Goal: Task Accomplishment & Management: Manage account settings

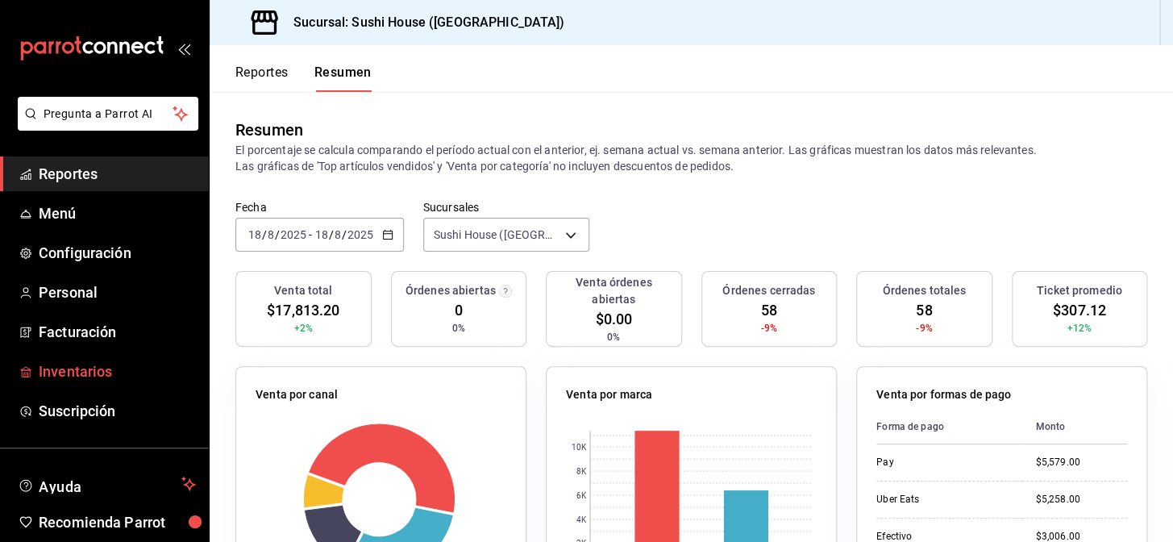
click at [97, 373] on span "Inventarios" at bounding box center [117, 372] width 157 height 22
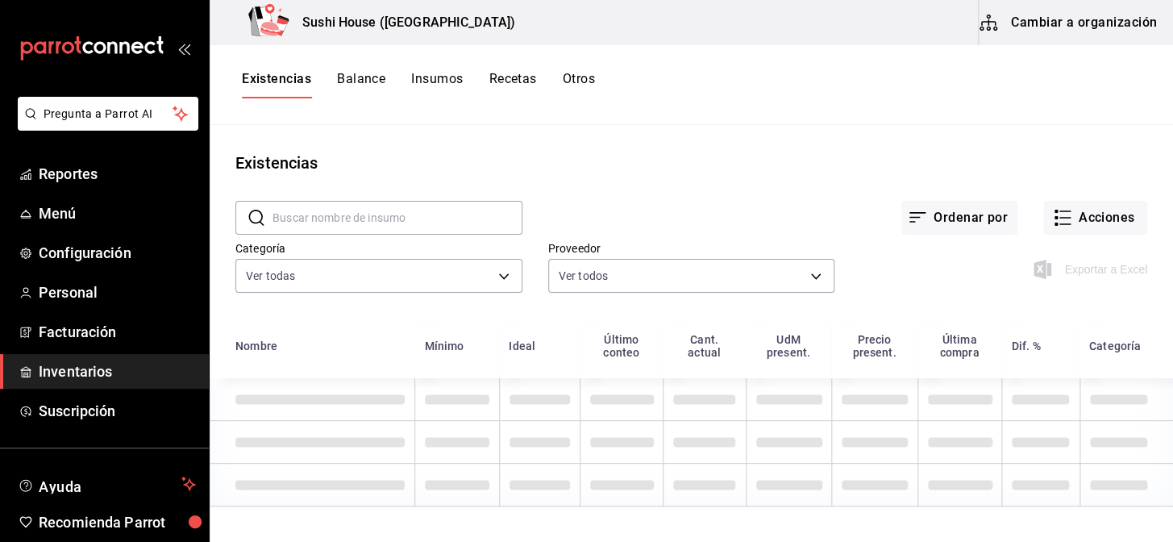
click at [285, 76] on button "Existencias" at bounding box center [276, 84] width 69 height 27
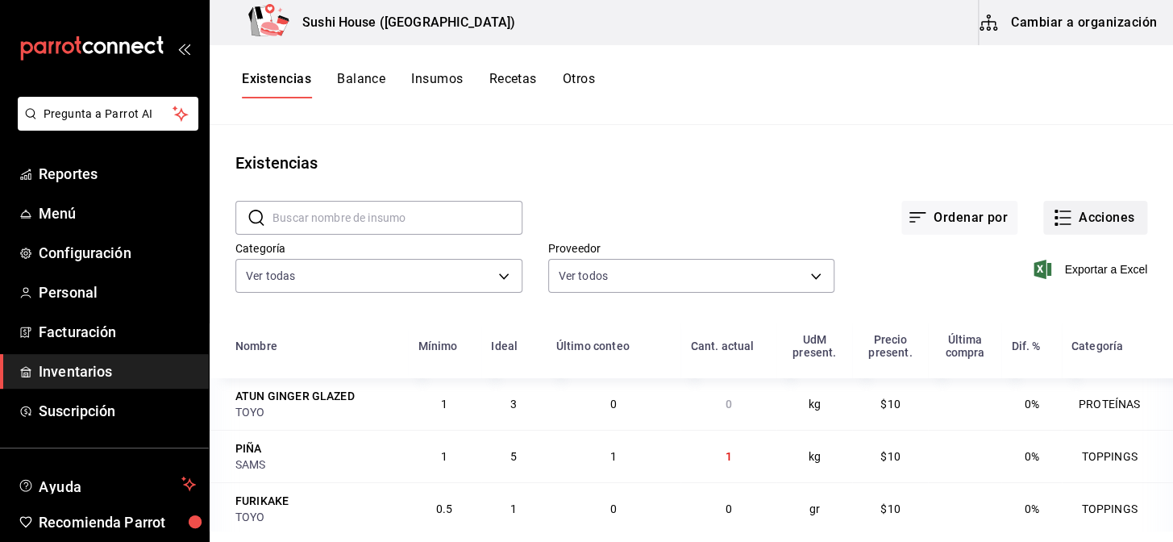
click at [1085, 226] on button "Acciones" at bounding box center [1096, 218] width 104 height 34
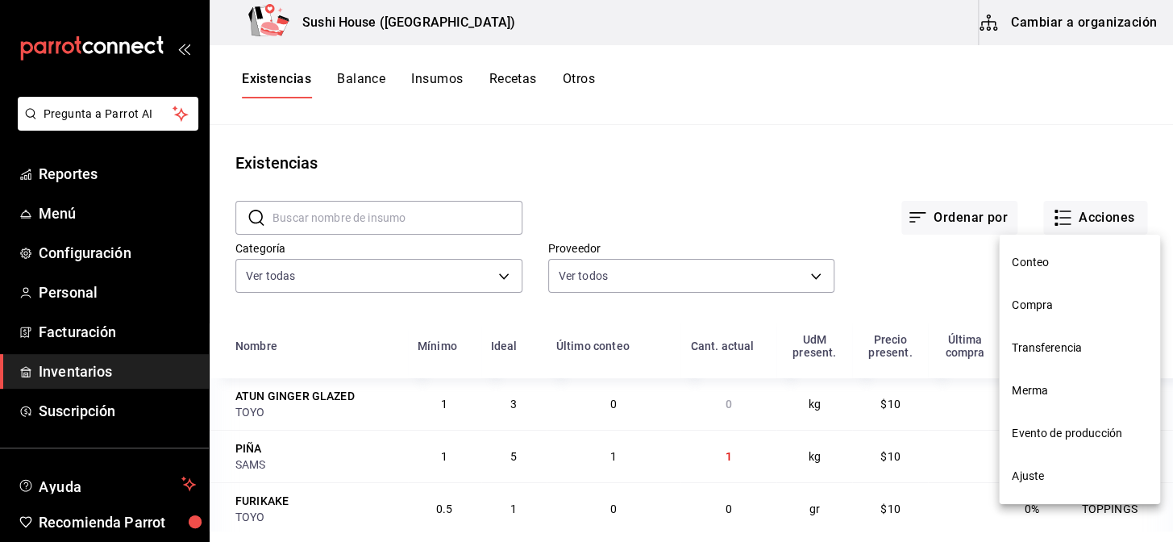
click at [1027, 303] on span "Compra" at bounding box center [1079, 305] width 135 height 17
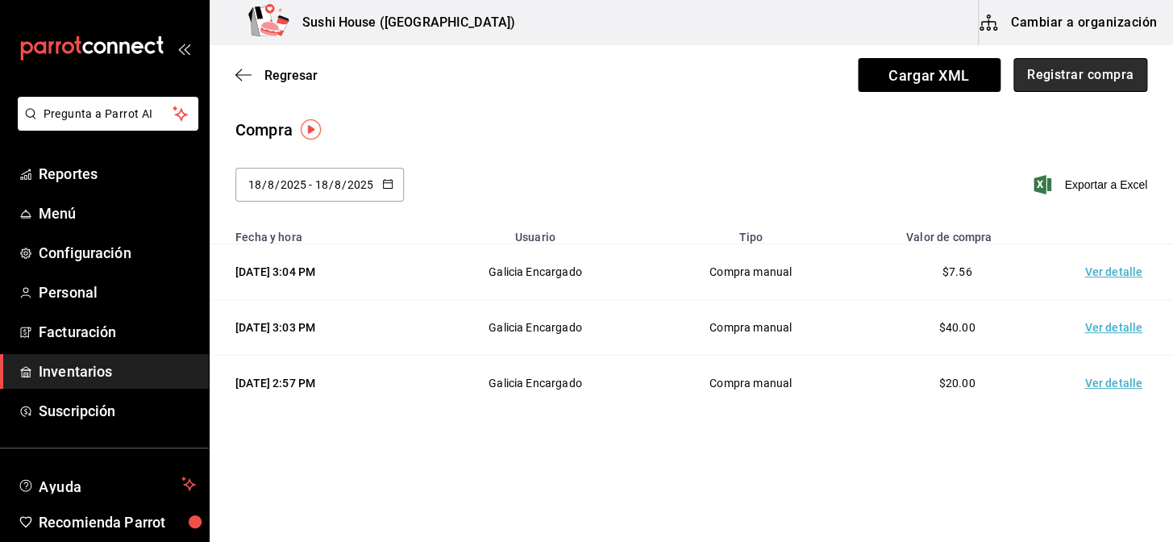
click at [1070, 77] on button "Registrar compra" at bounding box center [1081, 75] width 134 height 34
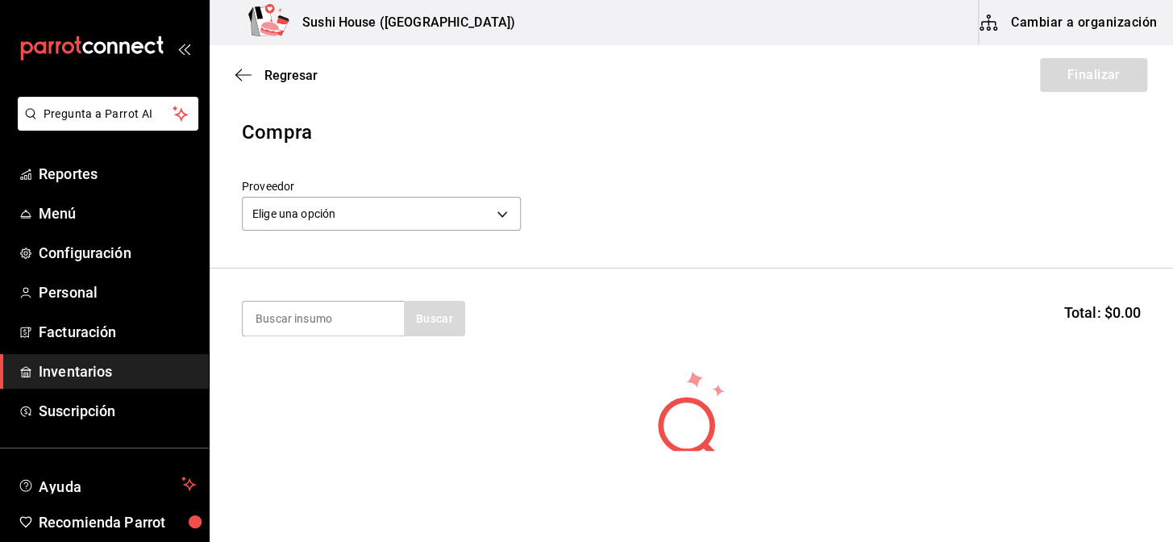
click at [319, 231] on div "Elige una opción default" at bounding box center [381, 211] width 279 height 43
click at [319, 218] on body "Pregunta a Parrot AI Reportes Menú Configuración Personal Facturación Inventari…" at bounding box center [586, 225] width 1173 height 451
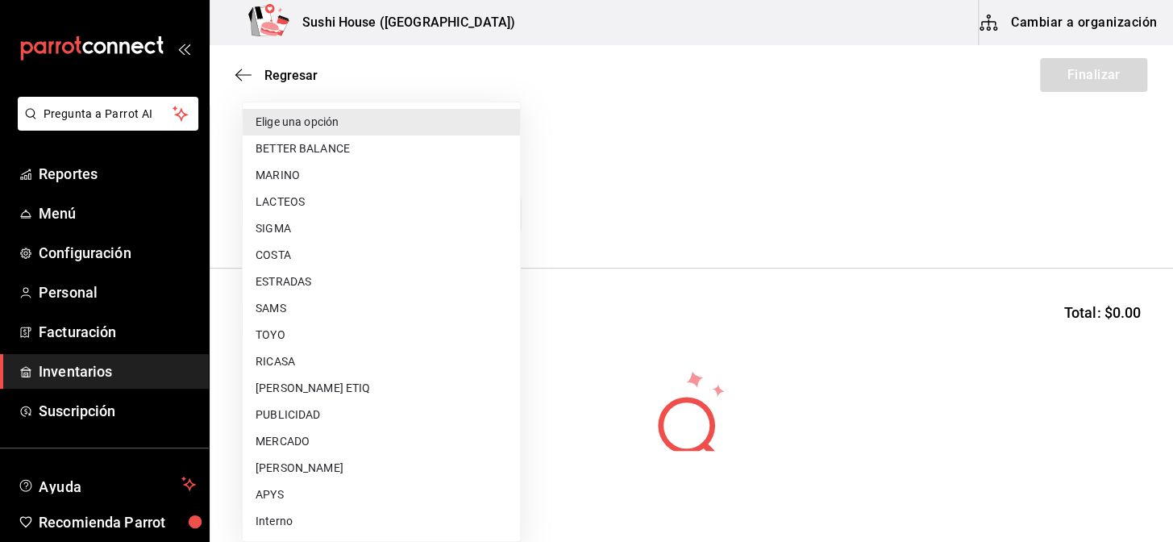
click at [279, 306] on li "SAMS" at bounding box center [381, 308] width 277 height 27
type input "947b6ceb-0755-4fa4-948e-64c0c5d1d50a"
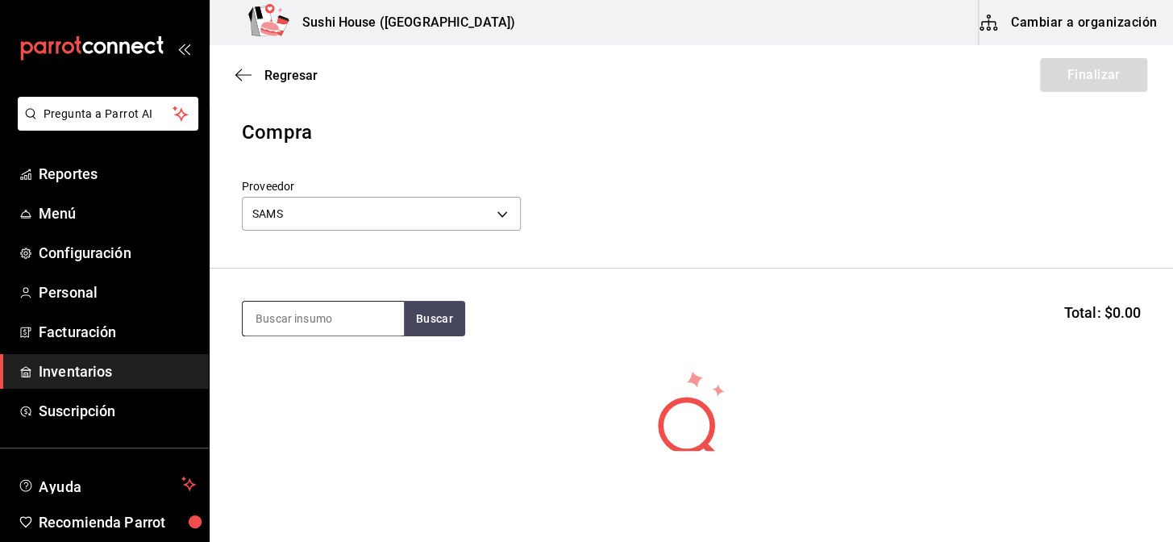
click at [290, 324] on input at bounding box center [323, 319] width 161 height 34
type input "MANGO"
click at [421, 321] on button "Buscar" at bounding box center [434, 318] width 61 height 35
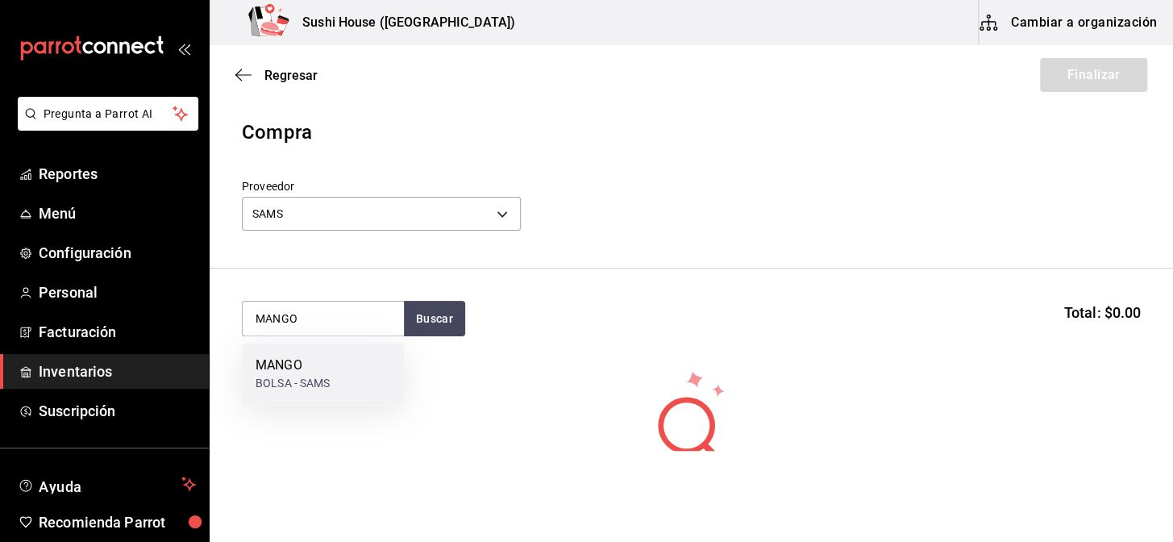
click at [269, 376] on div "BOLSA - SAMS" at bounding box center [293, 383] width 75 height 17
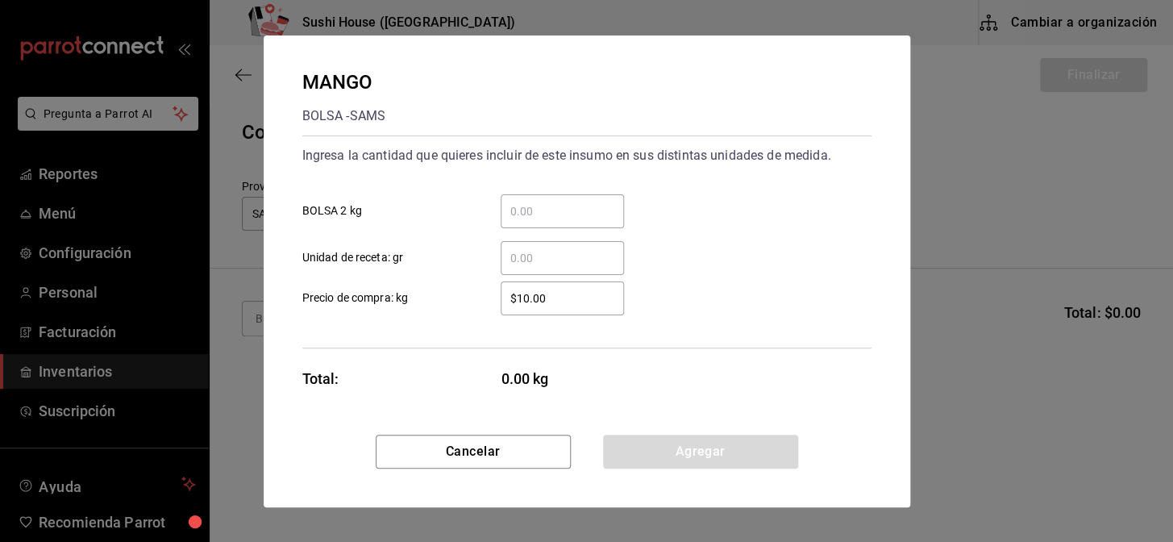
click at [542, 210] on input "​ BOLSA 2 kg" at bounding box center [562, 211] width 123 height 19
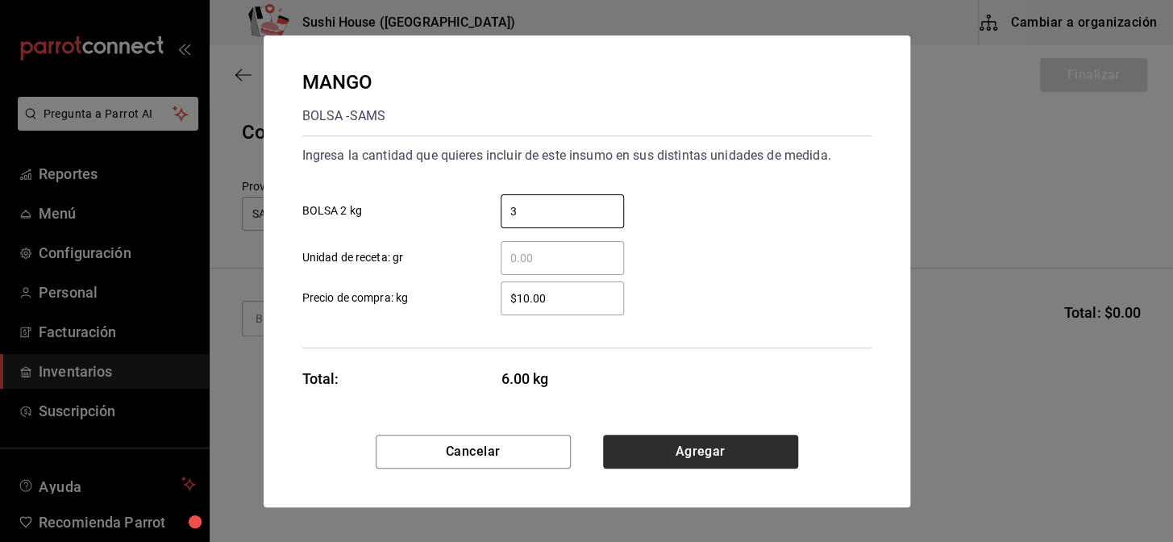
type input "3"
click at [673, 447] on button "Agregar" at bounding box center [700, 452] width 195 height 34
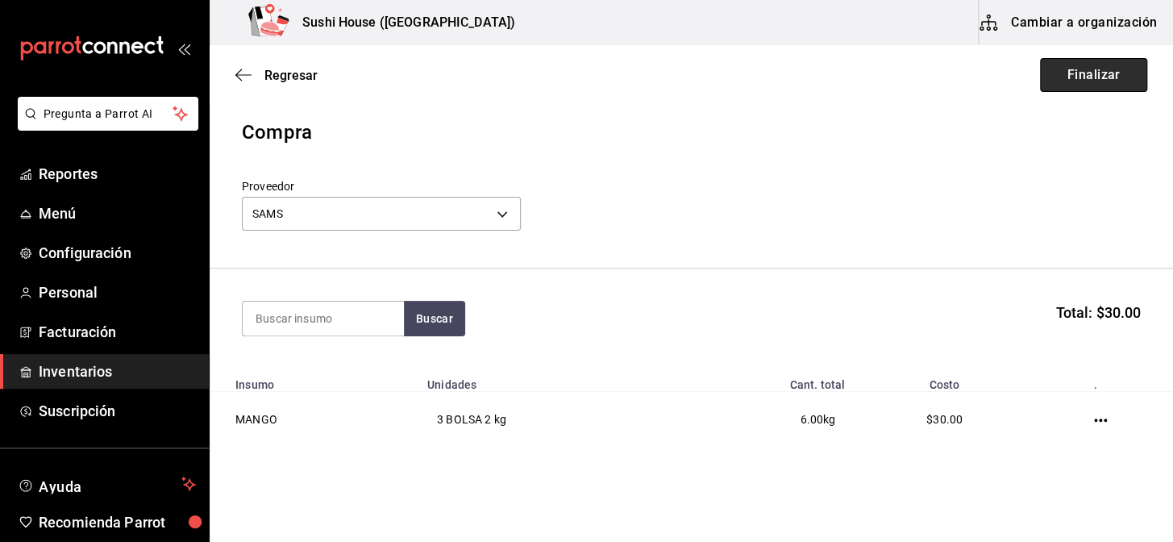
click at [1097, 75] on button "Finalizar" at bounding box center [1093, 75] width 107 height 34
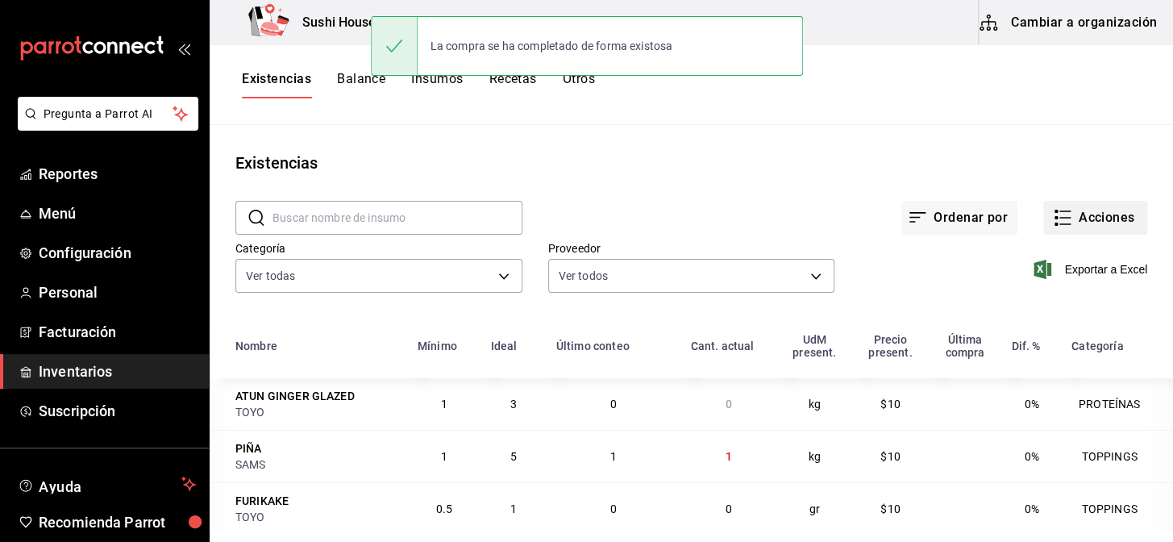
click at [1080, 215] on button "Acciones" at bounding box center [1096, 218] width 104 height 34
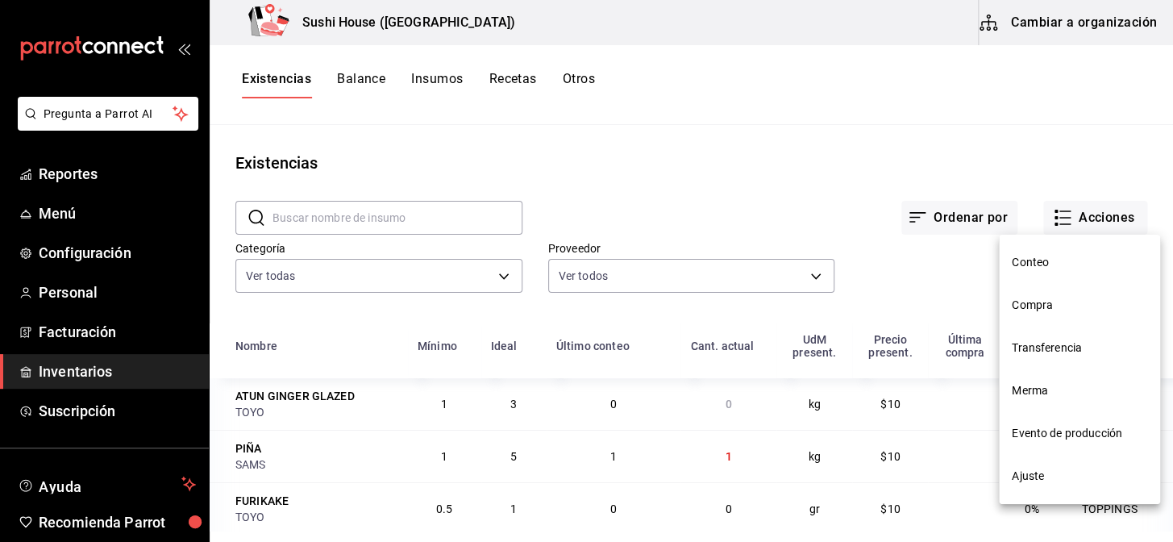
click at [1032, 300] on span "Compra" at bounding box center [1079, 305] width 135 height 17
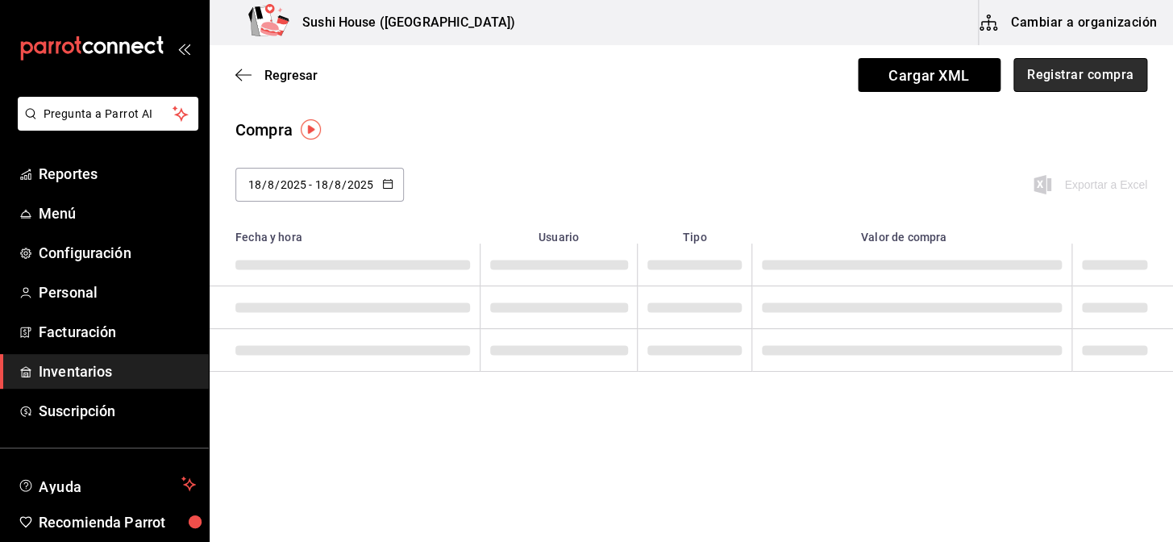
click at [1065, 78] on button "Registrar compra" at bounding box center [1081, 75] width 134 height 34
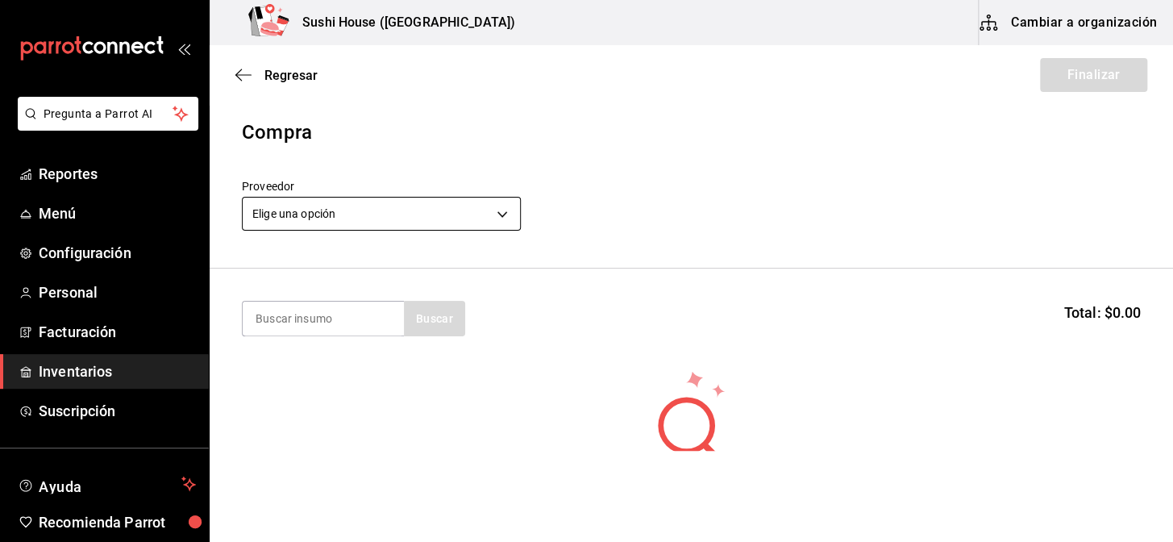
click at [490, 208] on body "Pregunta a Parrot AI Reportes Menú Configuración Personal Facturación Inventari…" at bounding box center [586, 225] width 1173 height 451
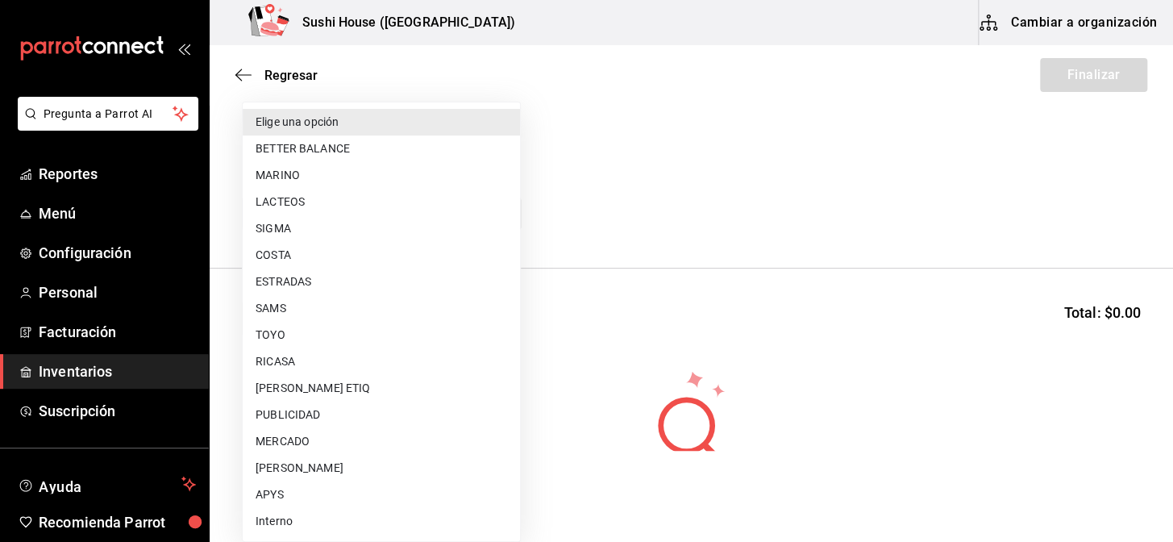
click at [279, 256] on li "COSTA" at bounding box center [381, 255] width 277 height 27
type input "ac719e98-0403-4085-a2ad-e80001f63774"
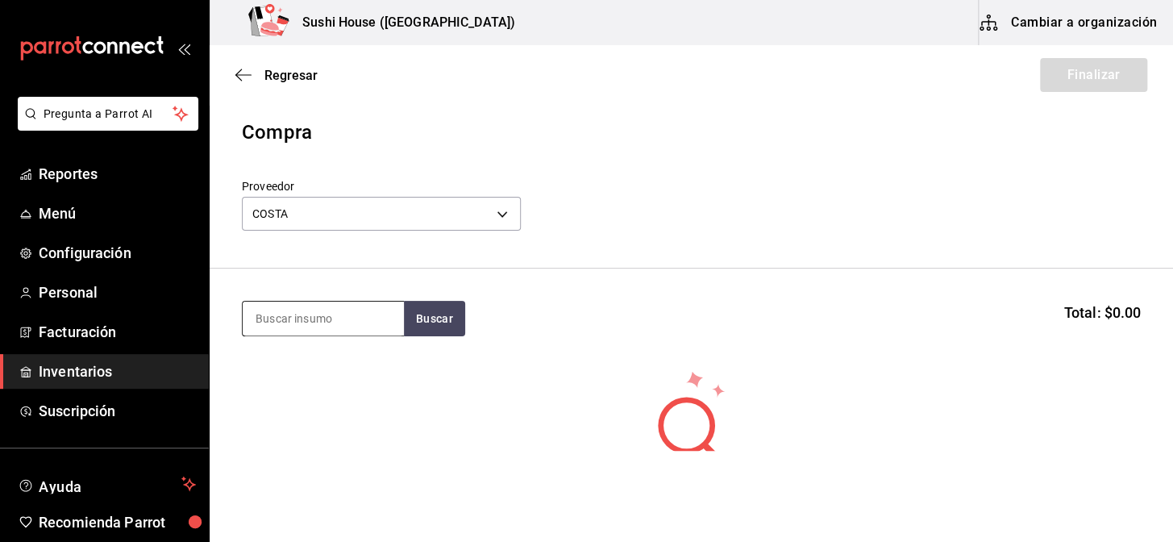
click at [284, 315] on input at bounding box center [323, 319] width 161 height 34
type input "SALMON"
click at [422, 331] on button "Buscar" at bounding box center [434, 318] width 61 height 35
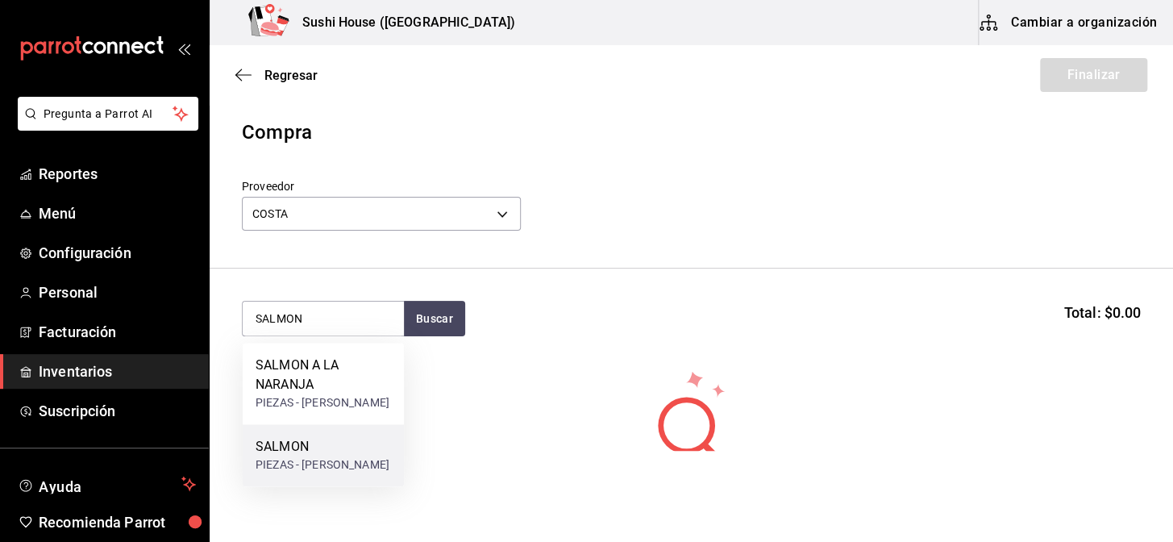
click at [290, 453] on div "SALMON" at bounding box center [323, 446] width 134 height 19
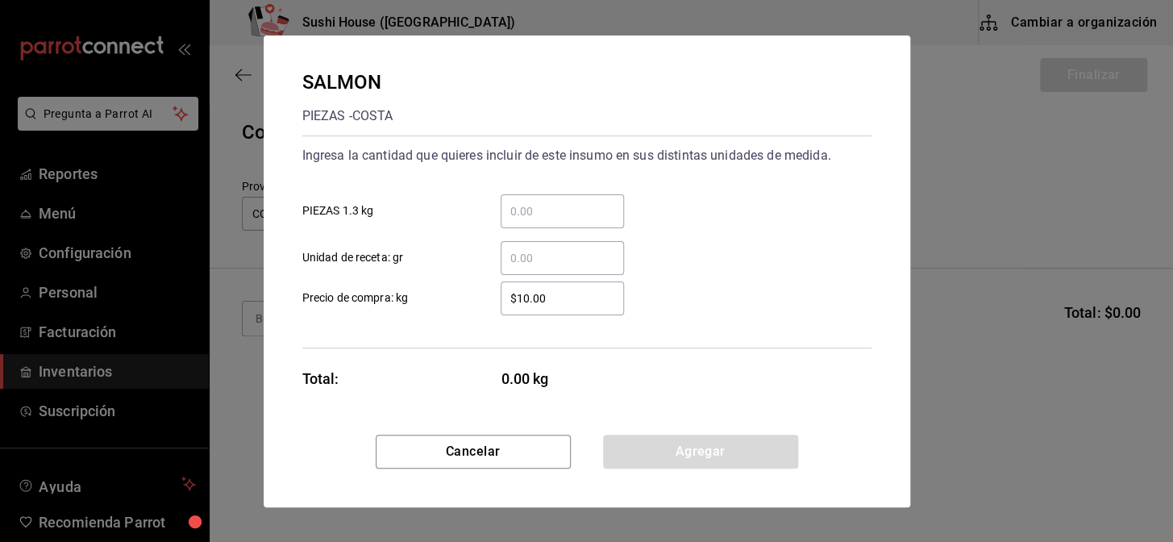
click at [536, 218] on input "​ PIEZAS 1.3 kg" at bounding box center [562, 211] width 123 height 19
click at [517, 262] on input "​ Unidad de receta: gr" at bounding box center [562, 257] width 123 height 19
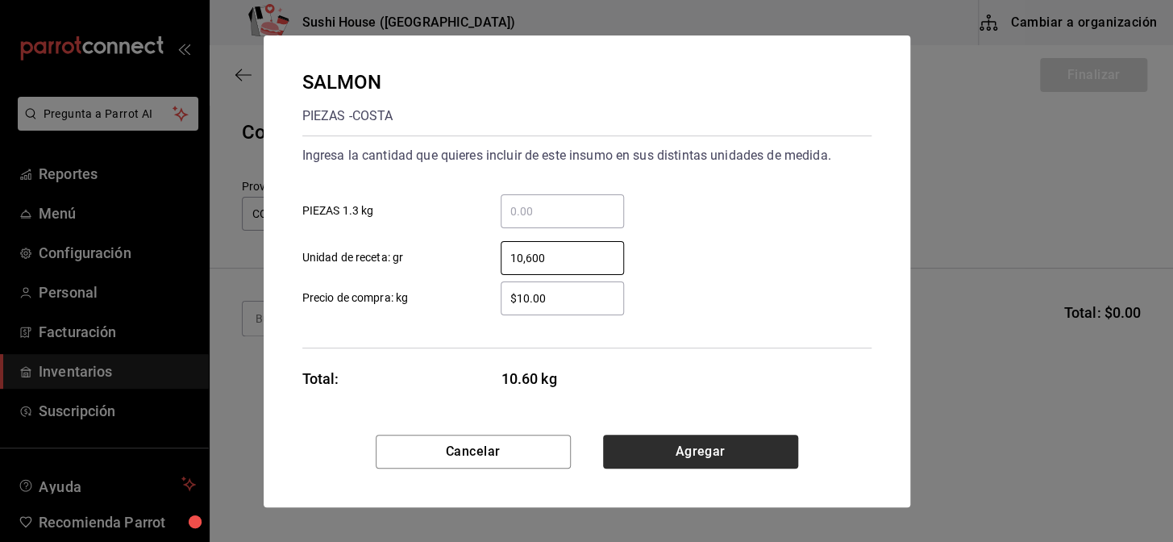
type input "10,600"
click at [688, 451] on button "Agregar" at bounding box center [700, 452] width 195 height 34
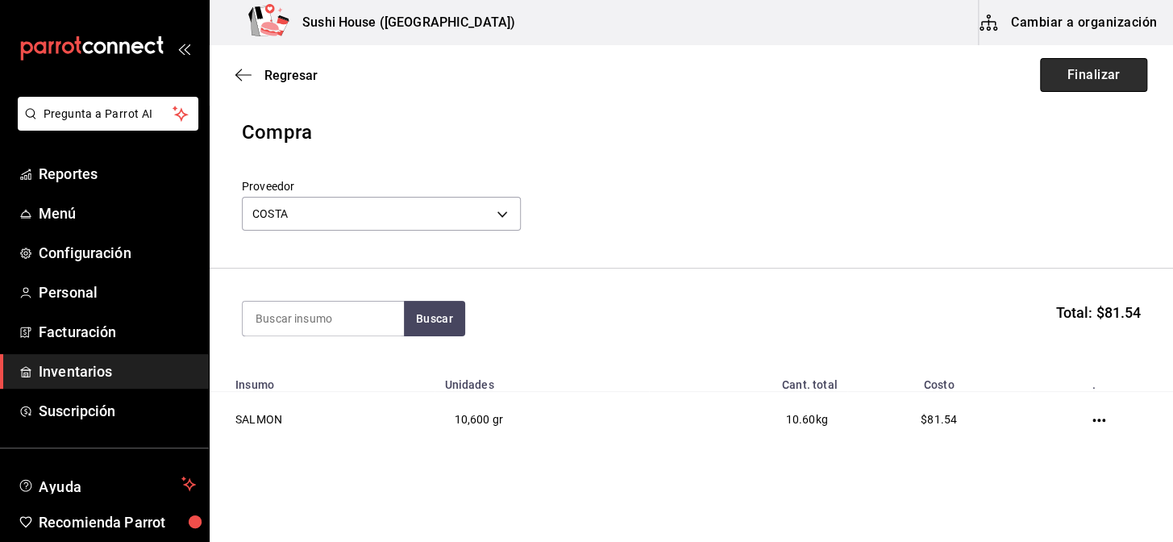
click at [1073, 78] on button "Finalizar" at bounding box center [1093, 75] width 107 height 34
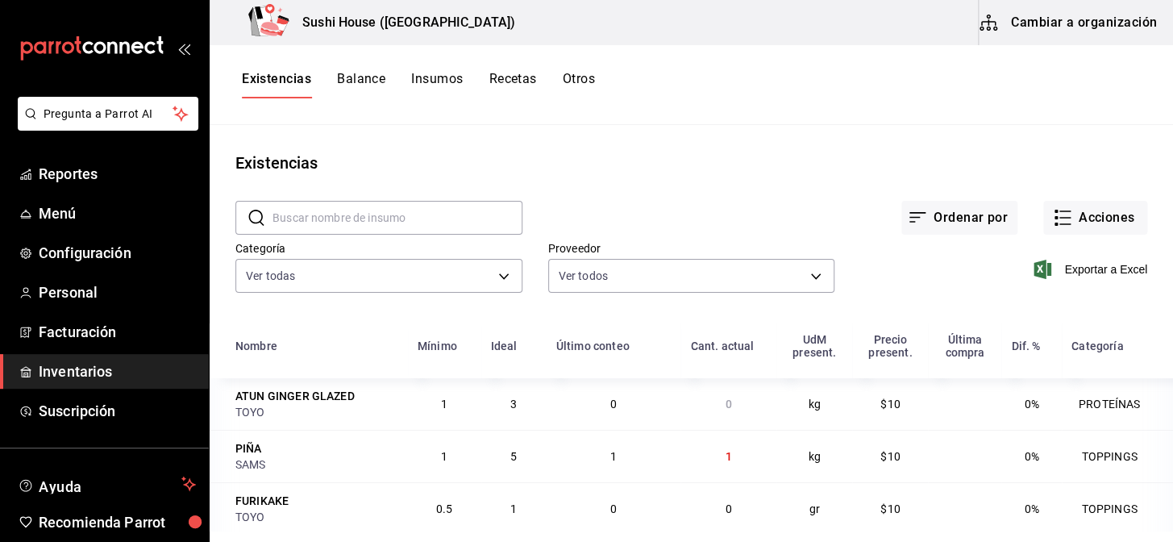
click at [581, 77] on button "Otros" at bounding box center [579, 84] width 32 height 27
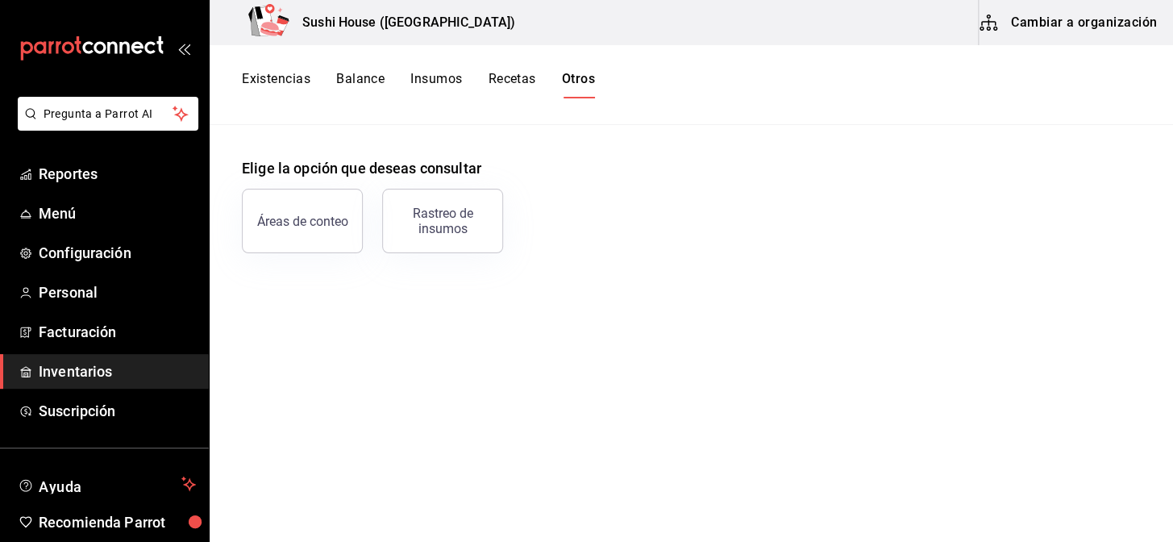
drag, startPoint x: 269, startPoint y: 72, endPoint x: 289, endPoint y: 78, distance: 21.2
click at [269, 73] on button "Existencias" at bounding box center [276, 84] width 69 height 27
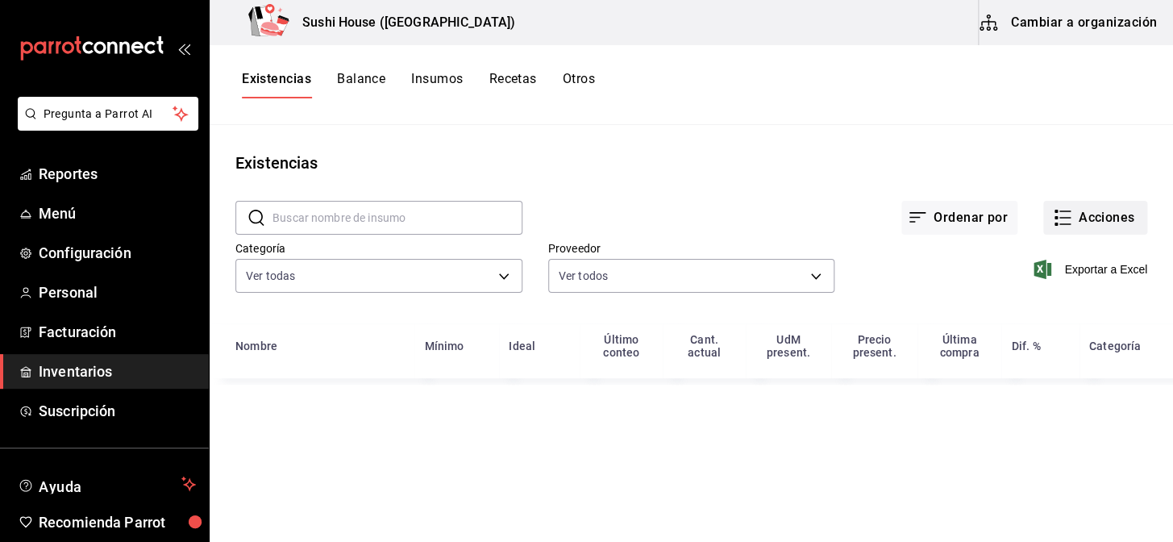
click at [1090, 223] on button "Acciones" at bounding box center [1096, 218] width 104 height 34
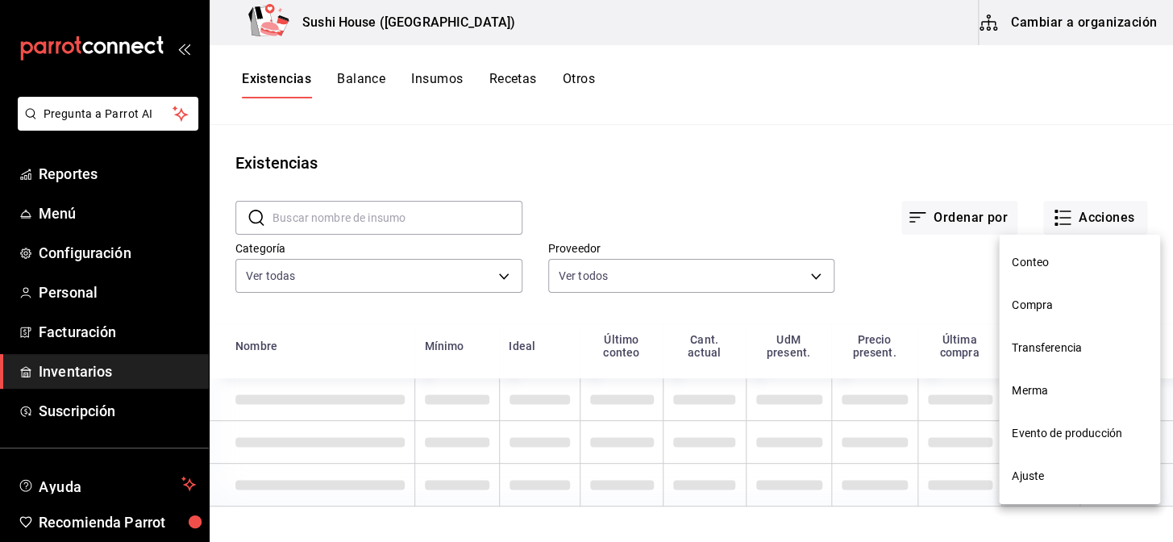
click at [1042, 309] on span "Compra" at bounding box center [1079, 305] width 135 height 17
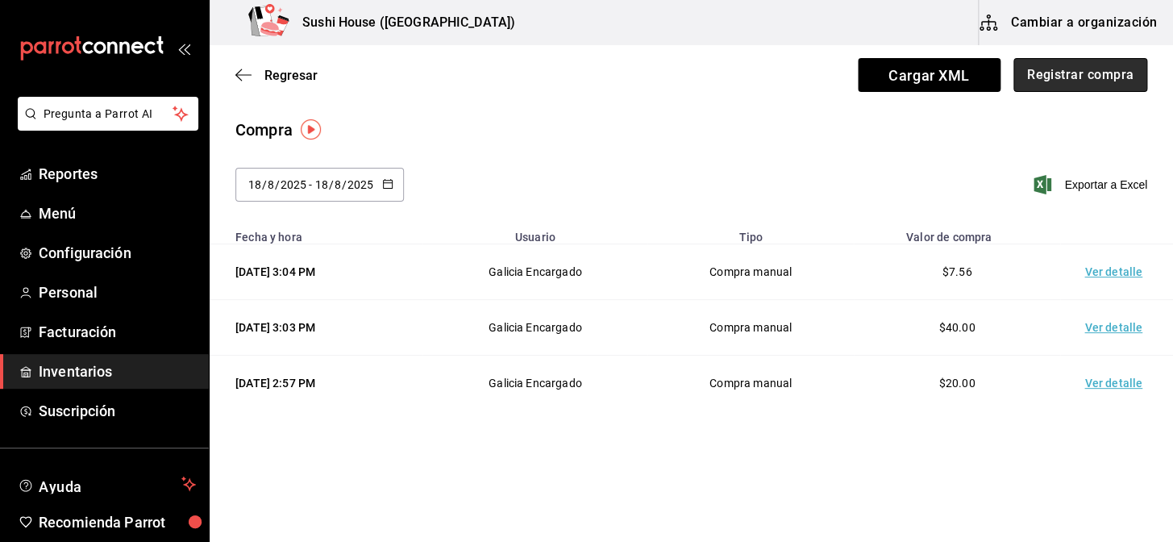
click at [1043, 70] on button "Registrar compra" at bounding box center [1081, 75] width 134 height 34
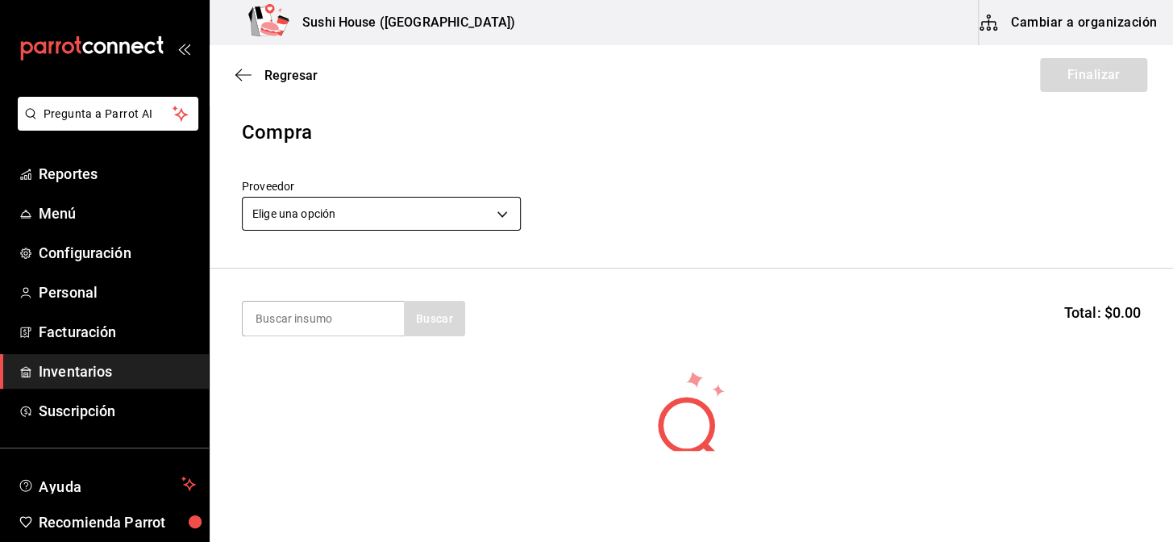
click at [406, 205] on body "Pregunta a Parrot AI Reportes Menú Configuración Personal Facturación Inventari…" at bounding box center [586, 225] width 1173 height 451
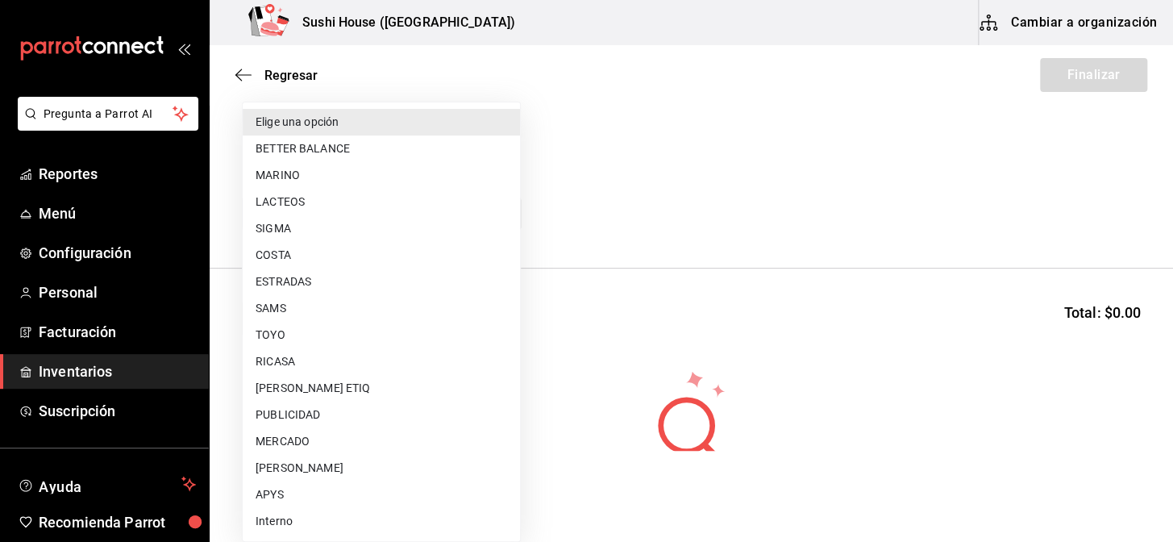
click at [298, 281] on li "ESTRADAS" at bounding box center [381, 282] width 277 height 27
type input "2e668870-a0d0-4d31-a4ef-7ce436efc9bf"
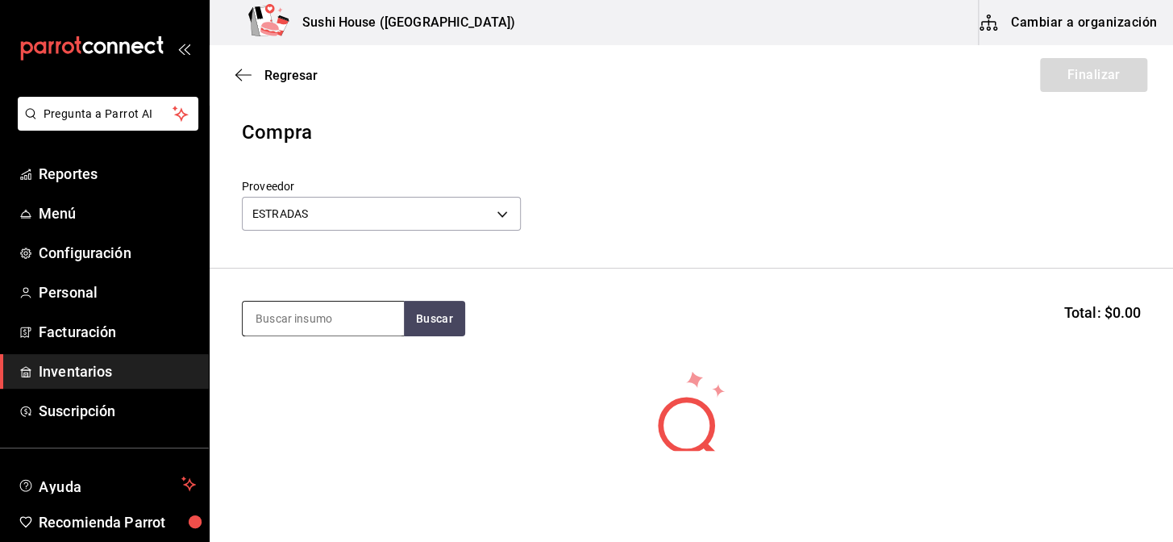
click at [290, 314] on input at bounding box center [323, 319] width 161 height 34
type input "ATUN"
click at [433, 325] on button "Buscar" at bounding box center [434, 318] width 61 height 35
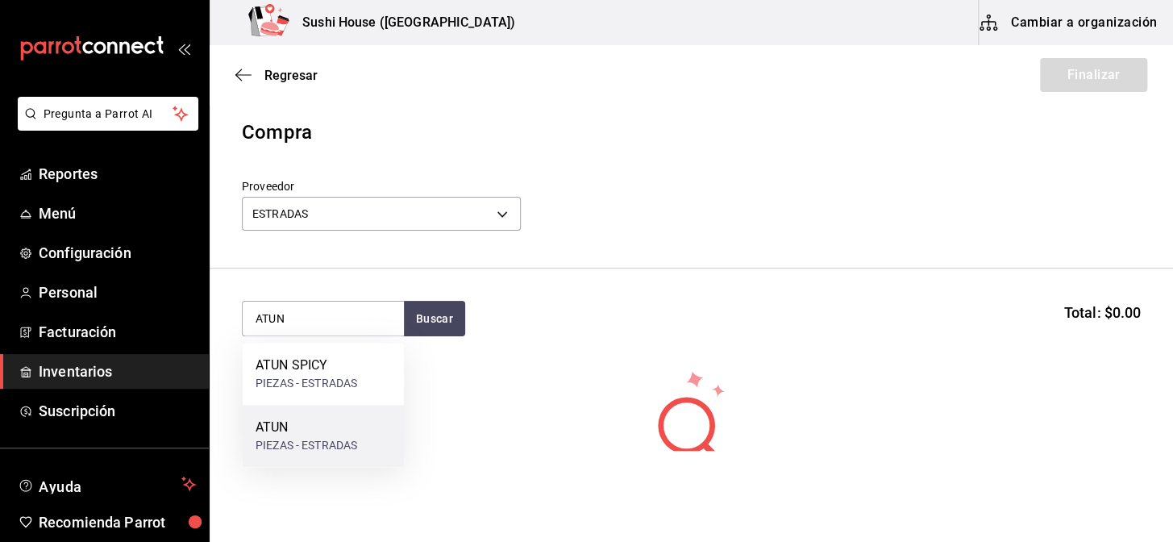
click at [310, 439] on div "PIEZAS - ESTRADAS" at bounding box center [307, 445] width 102 height 17
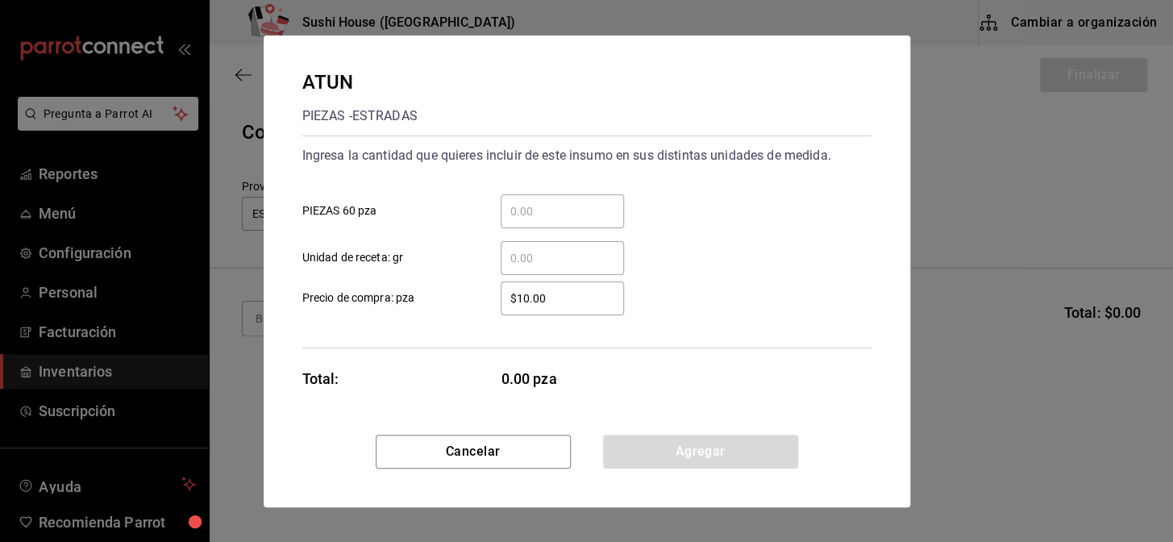
click at [532, 258] on input "​ Unidad de receta: gr" at bounding box center [562, 257] width 123 height 19
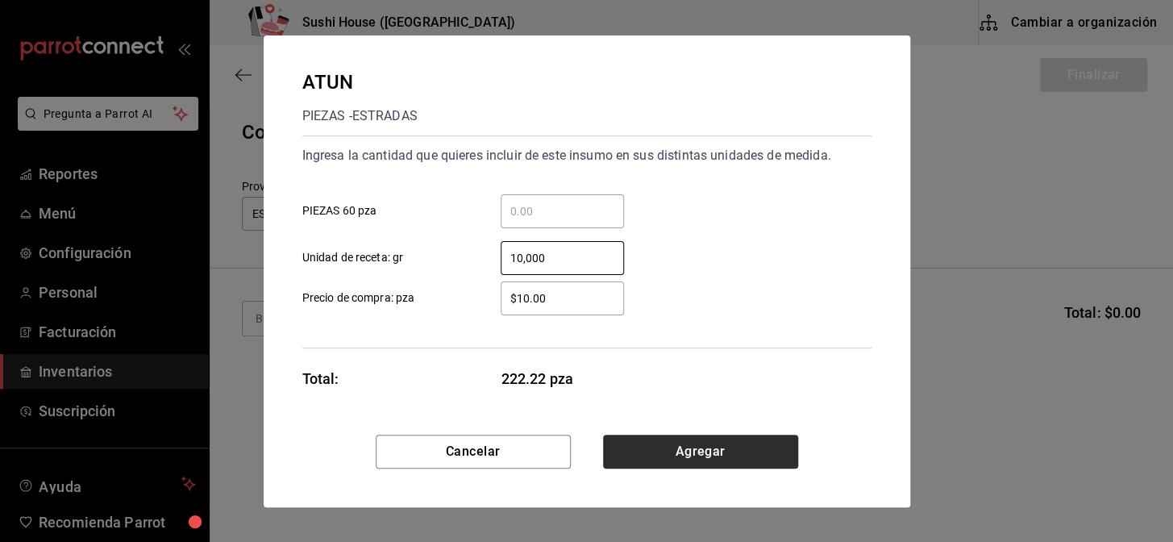
type input "10,000"
click at [665, 444] on button "Agregar" at bounding box center [700, 452] width 195 height 34
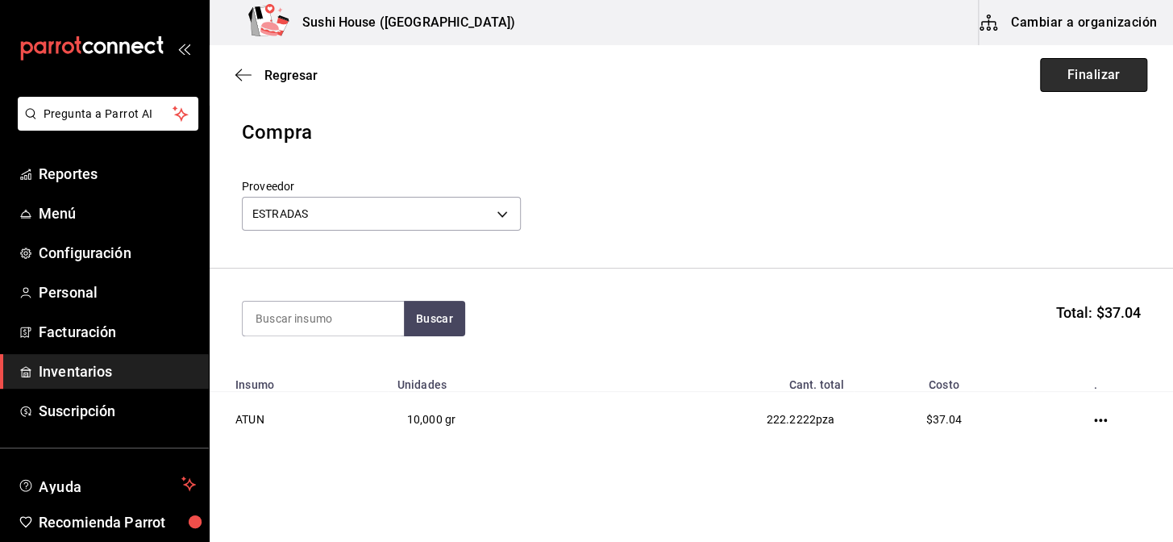
click at [1066, 85] on button "Finalizar" at bounding box center [1093, 75] width 107 height 34
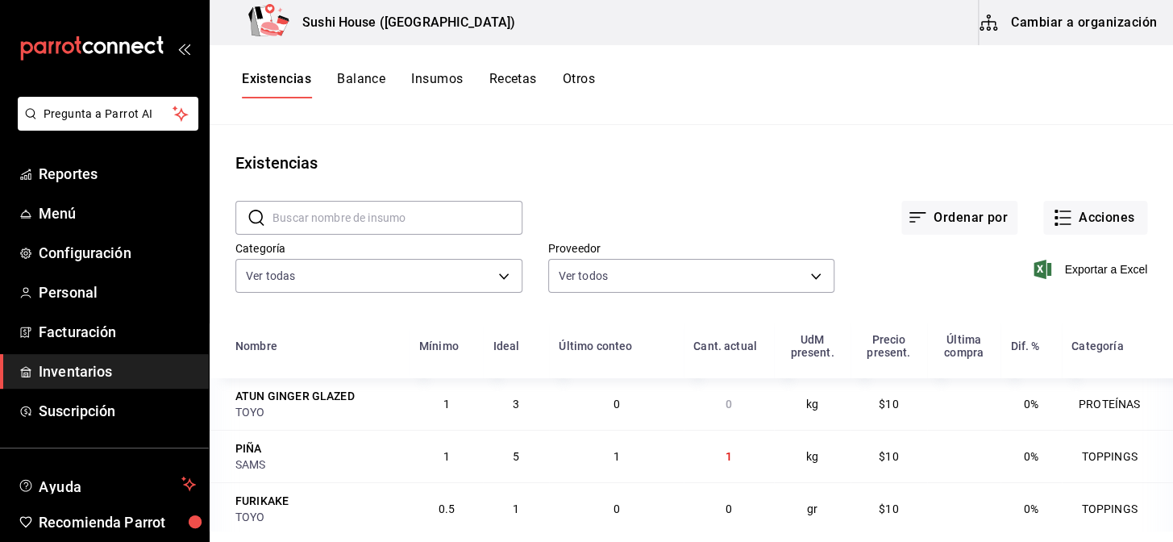
click at [677, 185] on div "Ordenar por Acciones" at bounding box center [835, 205] width 625 height 60
click at [94, 170] on span "Reportes" at bounding box center [117, 174] width 157 height 22
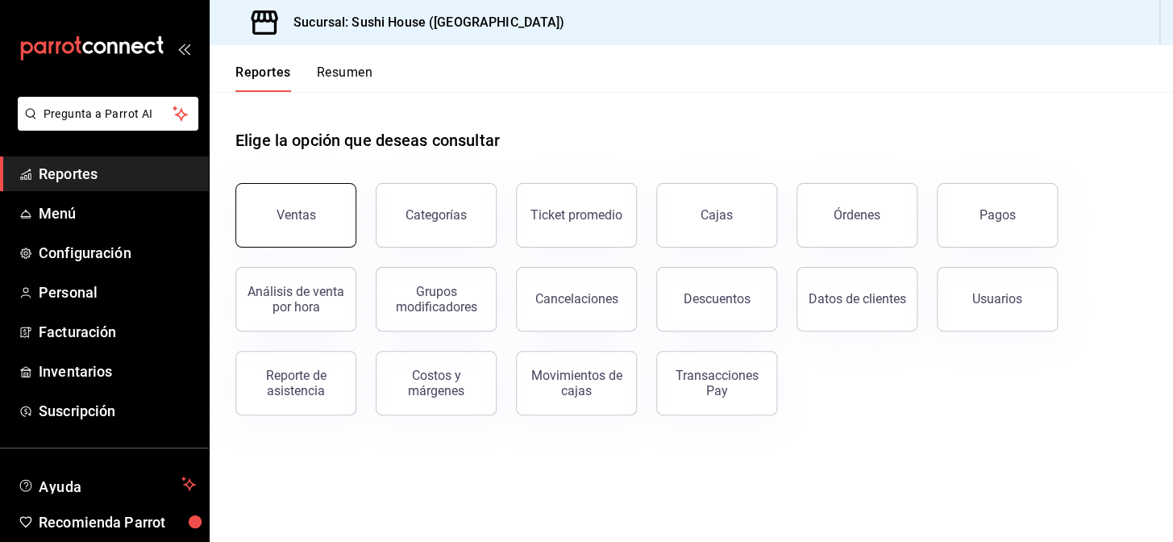
click at [263, 228] on button "Ventas" at bounding box center [296, 215] width 121 height 65
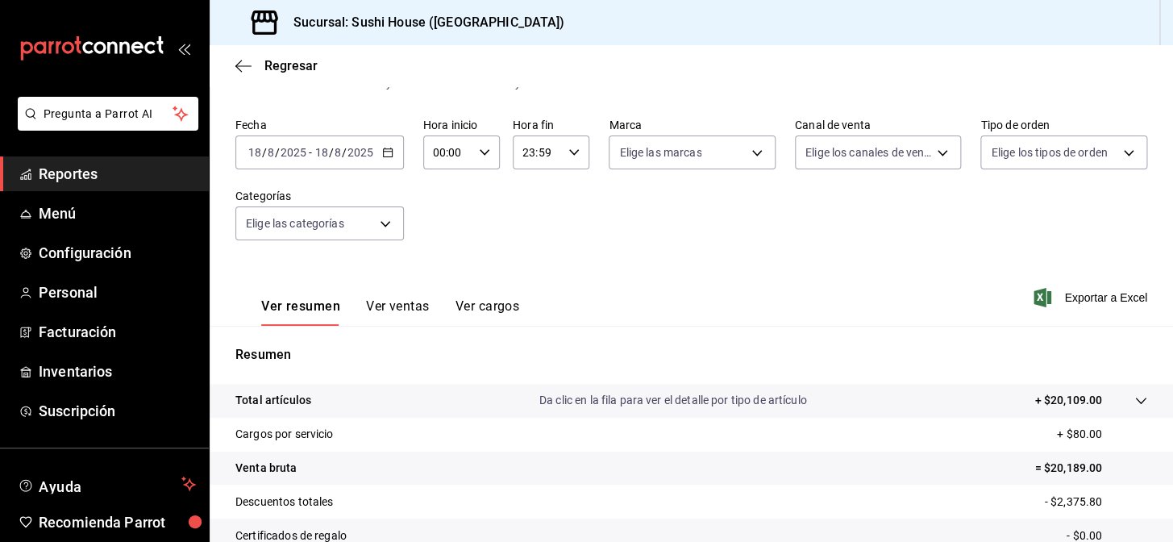
scroll to position [231, 0]
